Goal: Information Seeking & Learning: Learn about a topic

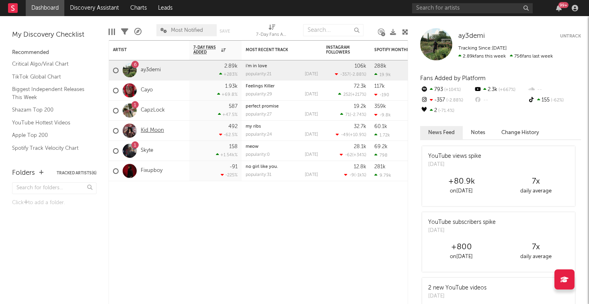
click at [144, 131] on link "Kid Moon" at bounding box center [152, 130] width 23 height 7
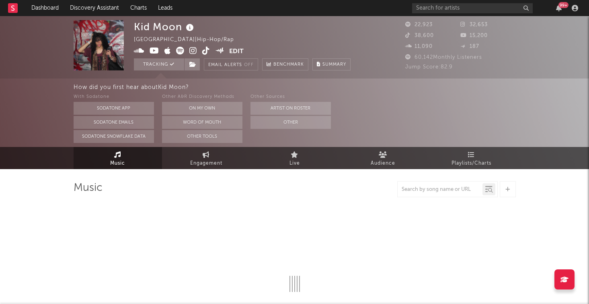
select select "6m"
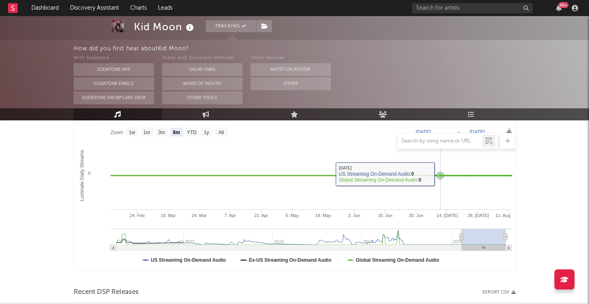
scroll to position [123, 0]
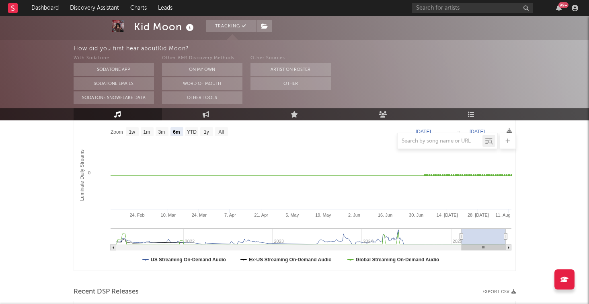
type input "[DATE]"
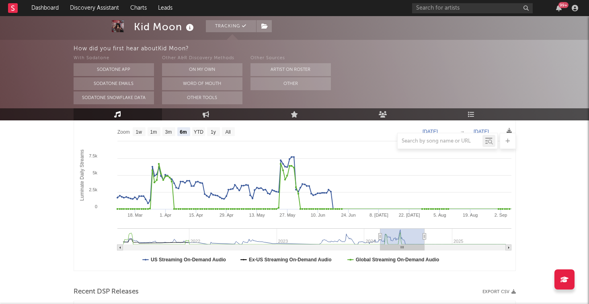
drag, startPoint x: 401, startPoint y: 237, endPoint x: 396, endPoint y: 237, distance: 5.2
click at [396, 237] on g "Luminate Daily Consumption" at bounding box center [314, 239] width 394 height 22
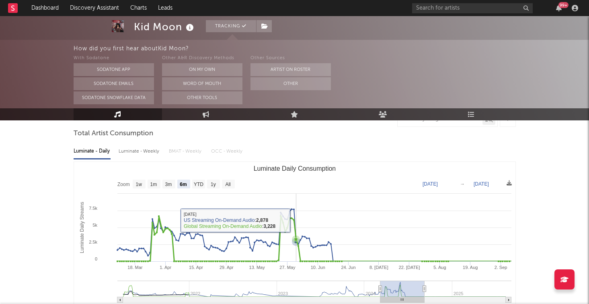
scroll to position [35, 0]
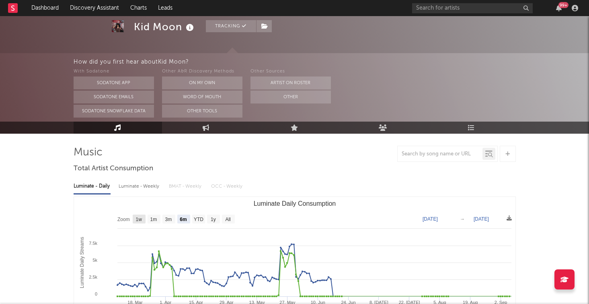
click at [140, 219] on text "1w" at bounding box center [139, 219] width 6 height 6
select select "1w"
type input "[DATE]"
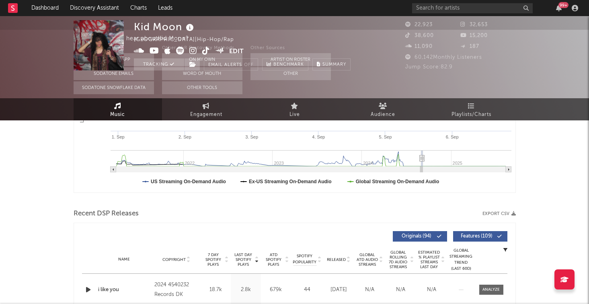
scroll to position [0, 0]
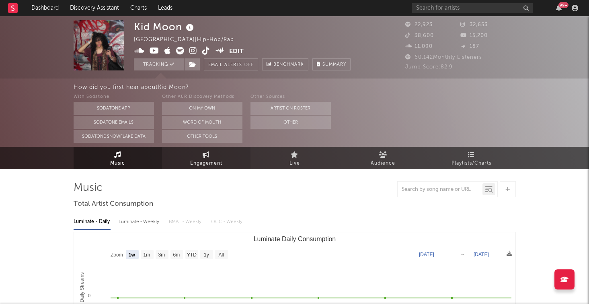
click at [203, 163] on span "Engagement" at bounding box center [206, 164] width 32 height 10
select select "1w"
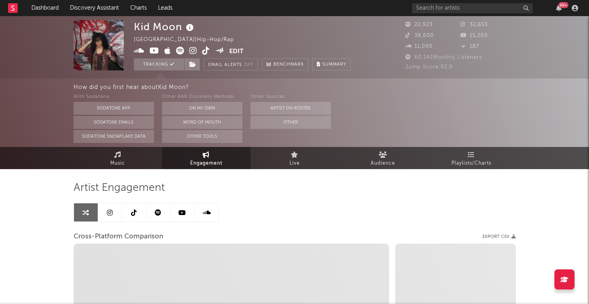
select select "1m"
